Goal: Find specific page/section: Find specific page/section

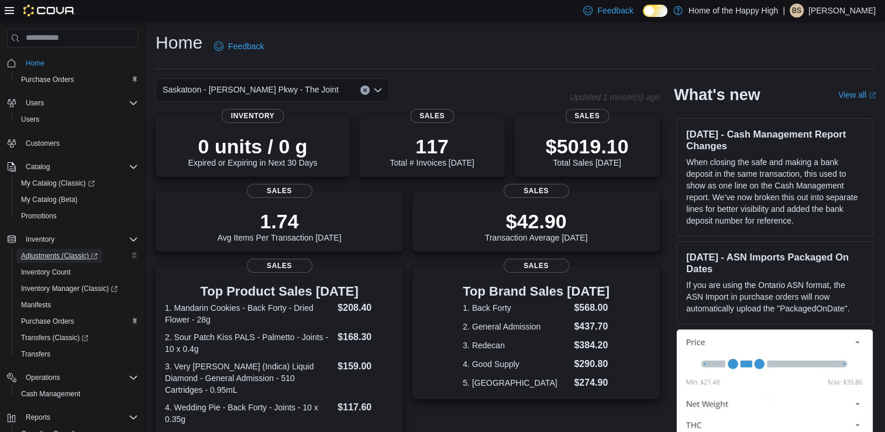
click at [84, 257] on span "Adjustments (Classic)" at bounding box center [59, 255] width 77 height 9
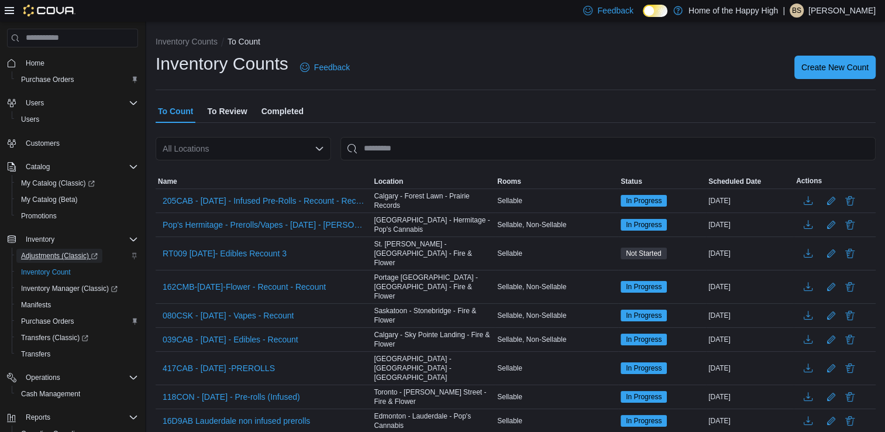
click at [59, 255] on span "Adjustments (Classic)" at bounding box center [59, 255] width 77 height 9
